Goal: Task Accomplishment & Management: Manage account settings

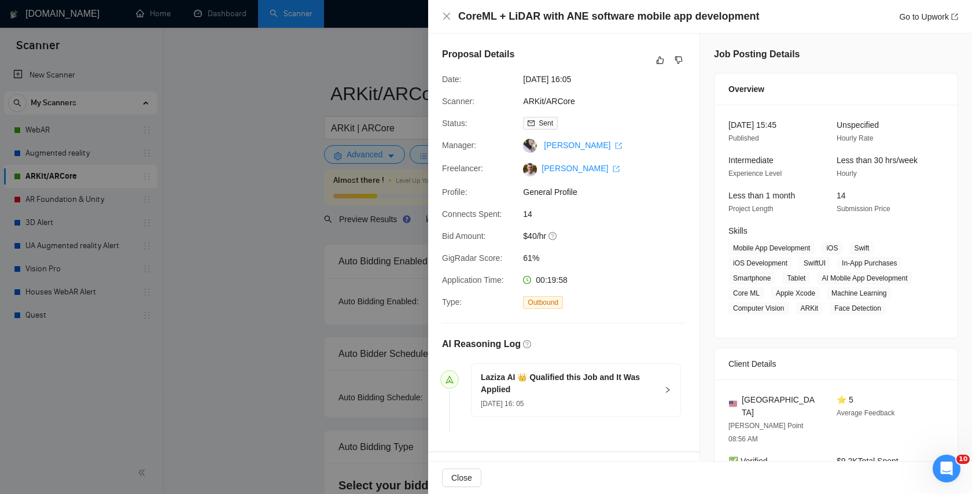
click at [667, 395] on div "Laziza AI 👑 Qualified this Job and It Was Applied [DATE] 16: 05" at bounding box center [576, 390] width 209 height 53
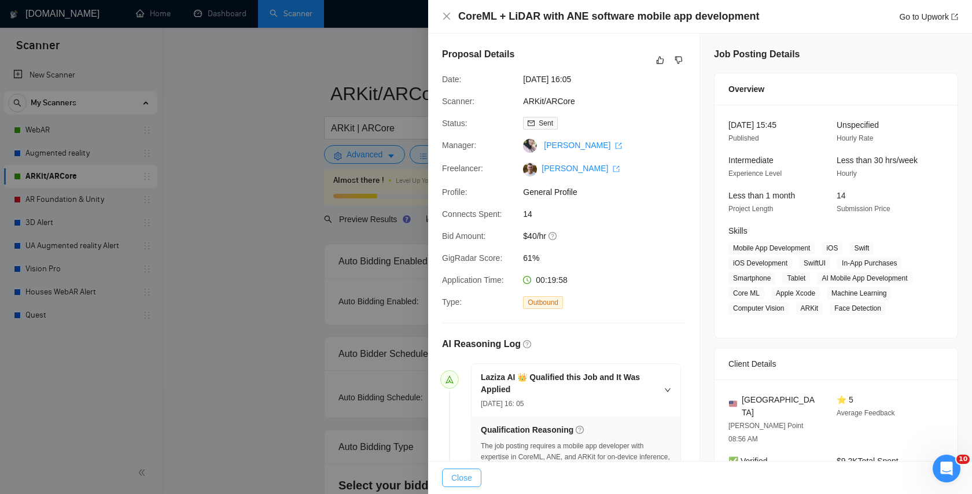
click at [469, 479] on span "Close" at bounding box center [461, 478] width 21 height 13
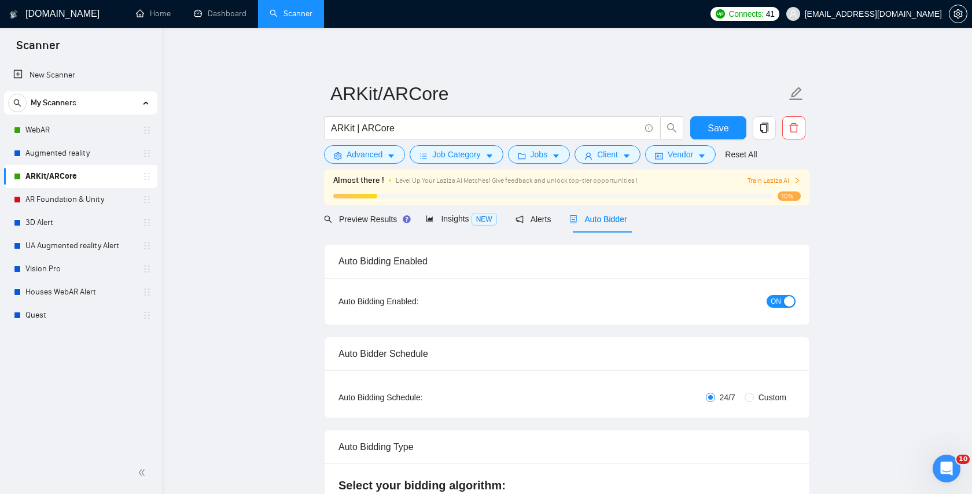
click at [599, 208] on div "Auto Bidder" at bounding box center [597, 218] width 57 height 27
click at [620, 220] on span "Auto Bidder" at bounding box center [597, 219] width 57 height 9
click at [779, 304] on span "ON" at bounding box center [776, 301] width 10 height 13
click at [723, 132] on span "Save" at bounding box center [718, 128] width 21 height 14
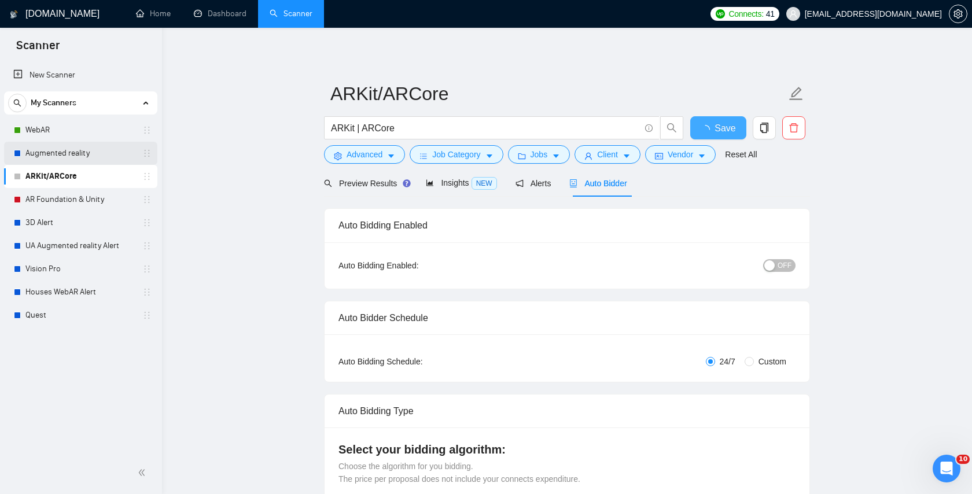
checkbox input "true"
click at [45, 124] on link "WebAR" at bounding box center [80, 130] width 110 height 23
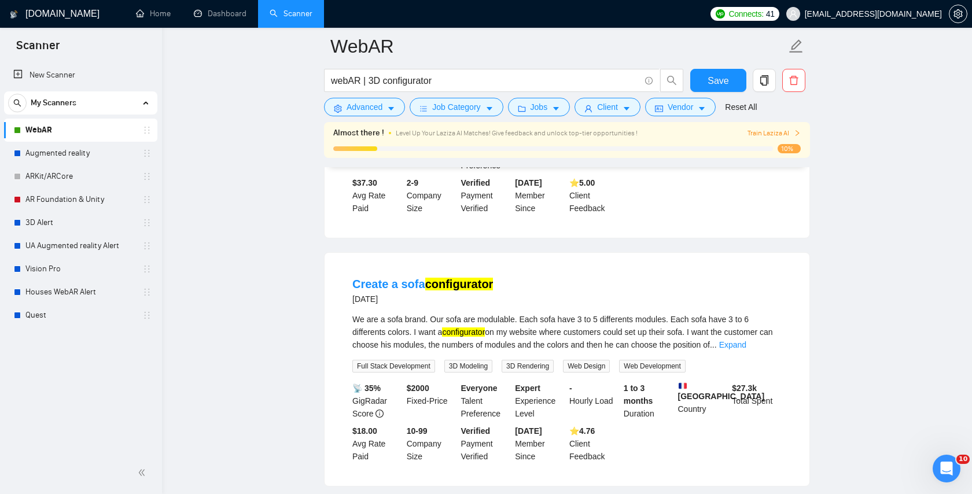
scroll to position [589, 0]
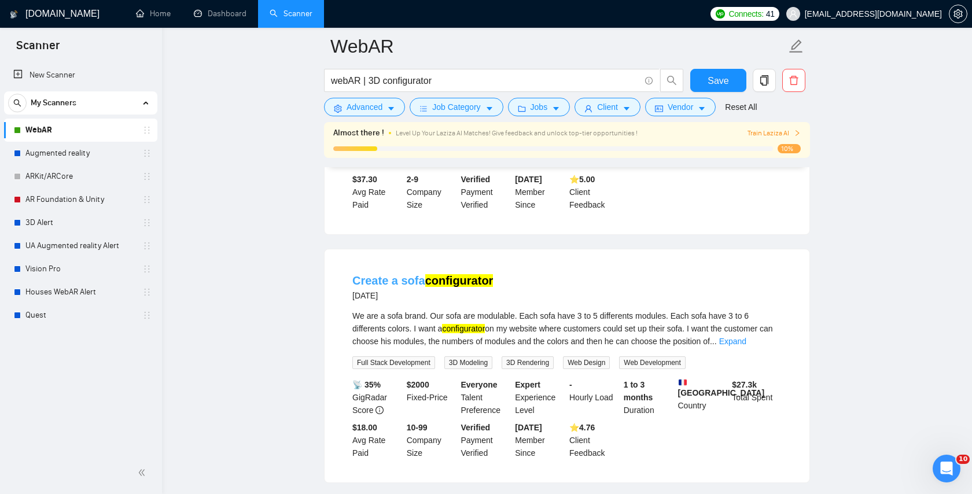
click at [480, 277] on mark "configurator" at bounding box center [459, 280] width 68 height 13
